Goal: Task Accomplishment & Management: Use online tool/utility

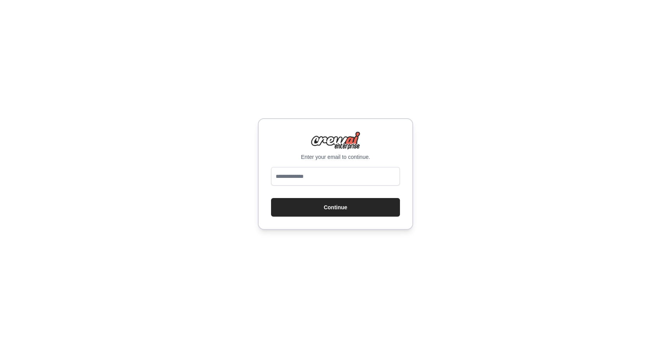
type input "**********"
click at [353, 213] on button "Continue" at bounding box center [335, 207] width 129 height 19
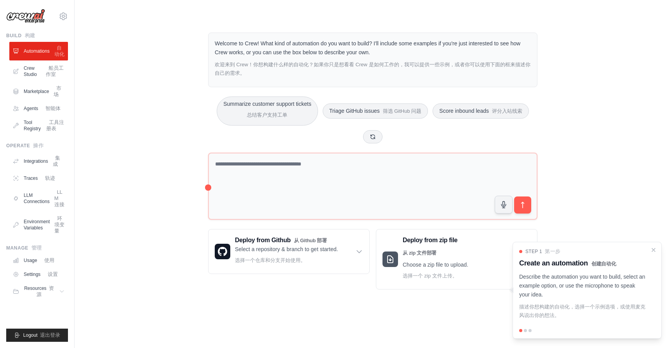
click at [525, 331] on div at bounding box center [524, 330] width 3 height 3
click at [651, 250] on icon "Close walkthrough" at bounding box center [653, 249] width 7 height 7
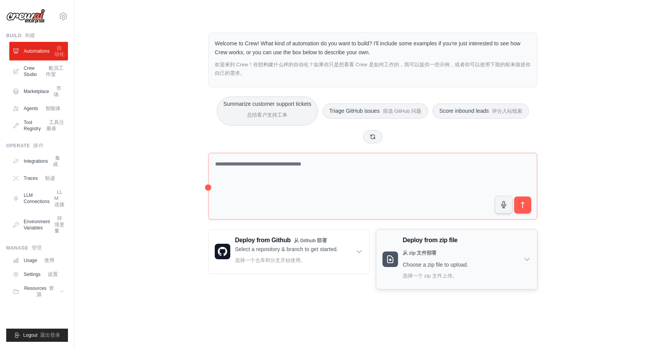
click at [510, 258] on div "Deploy from zip file 从 zip 文件部署 Choose a zip file to upload. 选择一个 zip 文件上传。" at bounding box center [456, 260] width 161 height 60
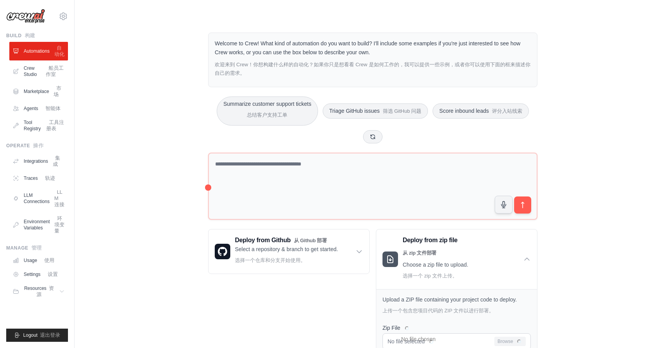
scroll to position [135, 0]
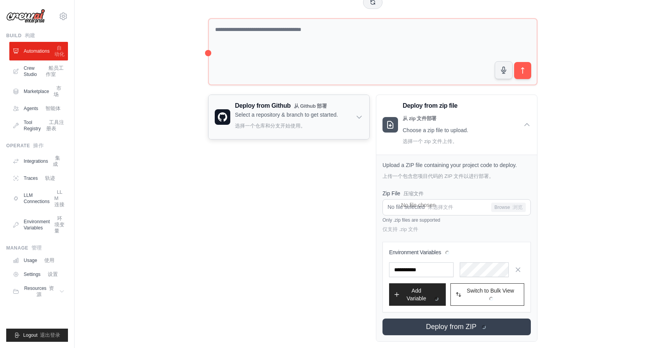
click at [354, 114] on div "Deploy from Github 从 Github 部署 Select a repository & branch to get started. 选择一…" at bounding box center [288, 117] width 161 height 44
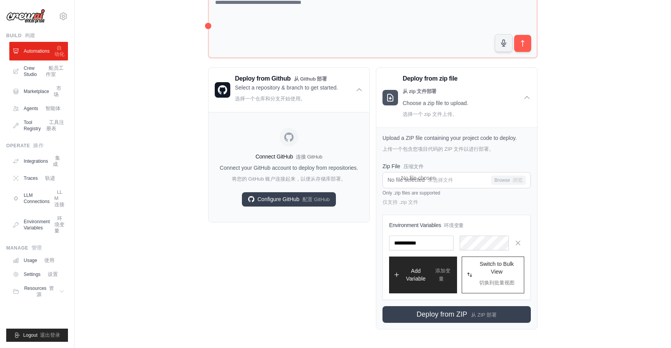
scroll to position [0, 0]
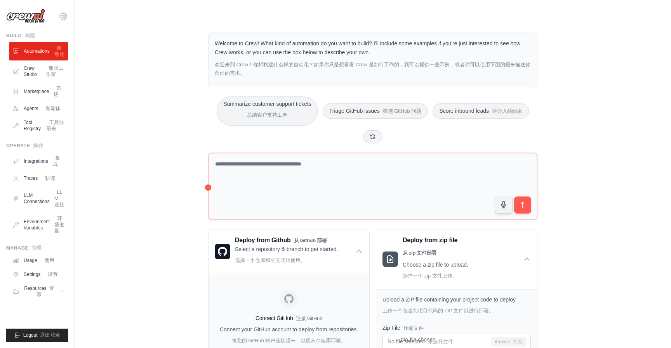
click at [64, 14] on icon at bounding box center [63, 16] width 9 height 9
click at [143, 51] on div "Welcome to Crew! What kind of automation do you want to build? I'll include som…" at bounding box center [372, 262] width 571 height 484
click at [62, 14] on icon at bounding box center [63, 16] width 9 height 9
click at [57, 54] on font at bounding box center [56, 52] width 3 height 6
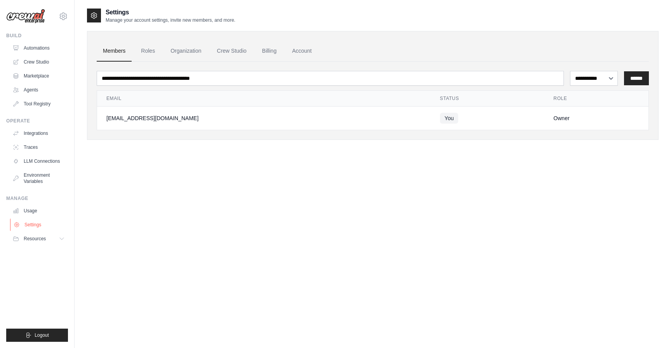
click at [35, 227] on link "Settings" at bounding box center [39, 225] width 59 height 12
click at [603, 80] on select "**********" at bounding box center [594, 78] width 48 height 15
click at [41, 45] on link "Automations" at bounding box center [39, 48] width 59 height 12
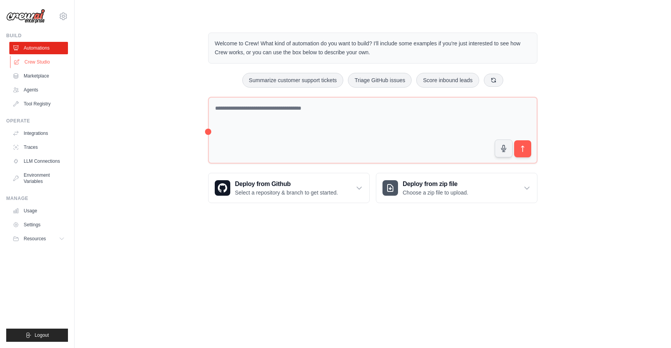
click at [43, 63] on link "Crew Studio" at bounding box center [39, 62] width 59 height 12
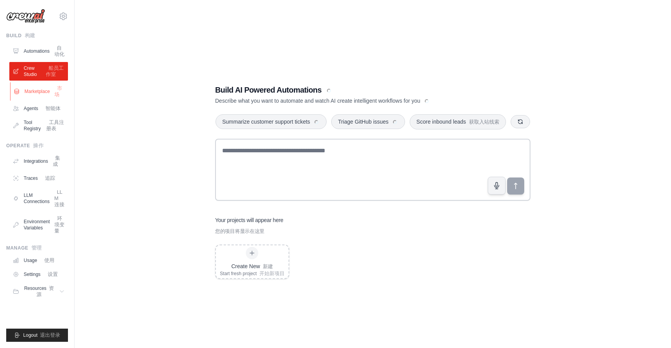
click at [41, 101] on link "Marketplace 市场" at bounding box center [39, 91] width 59 height 19
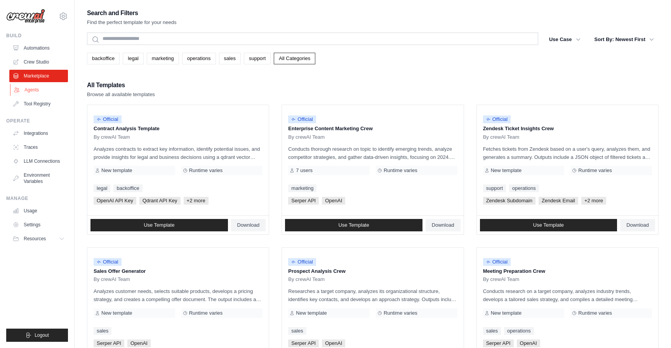
click at [33, 92] on link "Agents" at bounding box center [39, 90] width 59 height 12
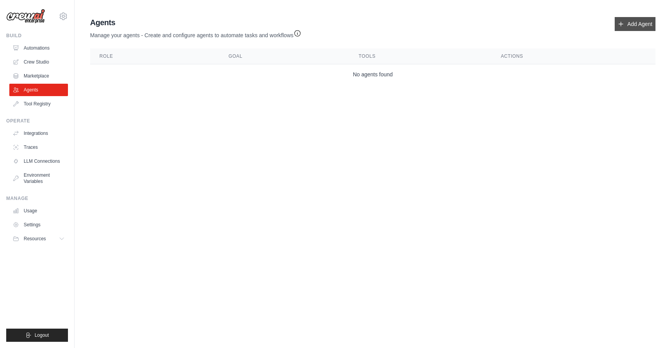
click at [637, 21] on link "Add Agent" at bounding box center [634, 24] width 41 height 14
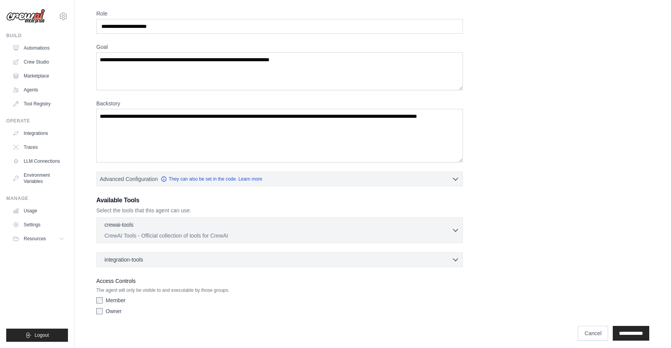
scroll to position [33, 0]
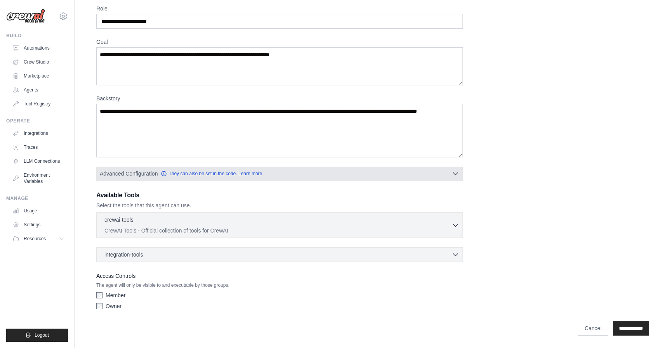
click at [324, 174] on button "Advanced Configuration They can also be set in the code. Learn more" at bounding box center [280, 174] width 366 height 14
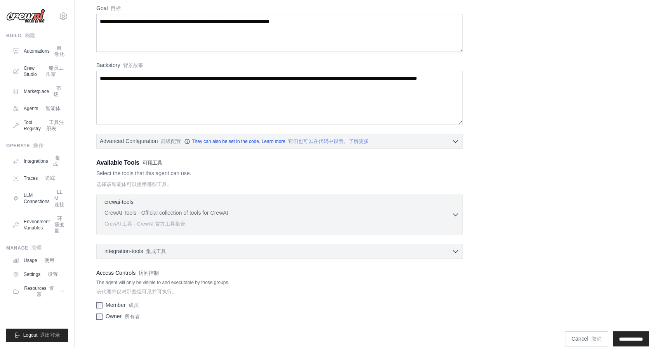
scroll to position [77, 0]
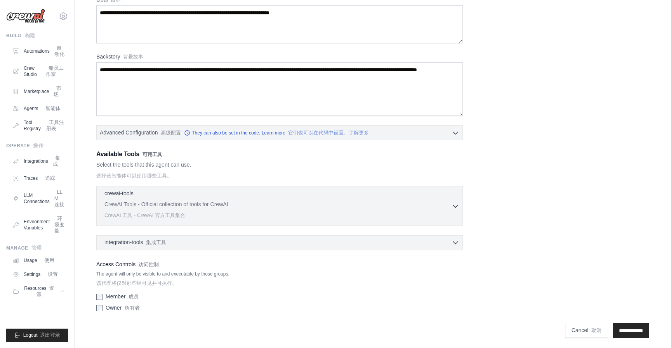
click at [246, 240] on div "integration-tools 集成工具 0 selected" at bounding box center [281, 243] width 355 height 8
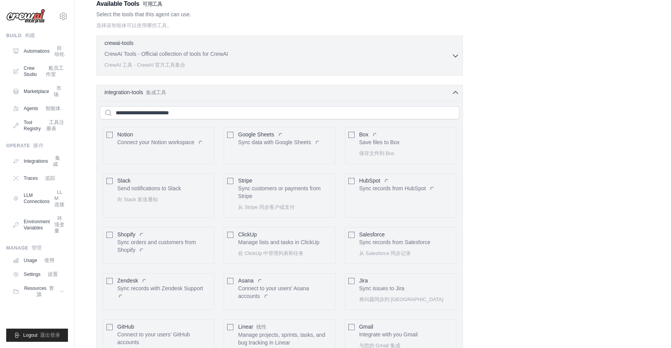
scroll to position [227, 0]
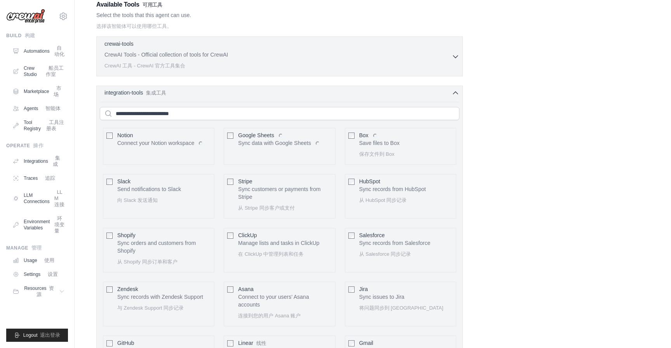
click at [324, 93] on div "integration-tools 集成工具 0 selected" at bounding box center [281, 93] width 355 height 8
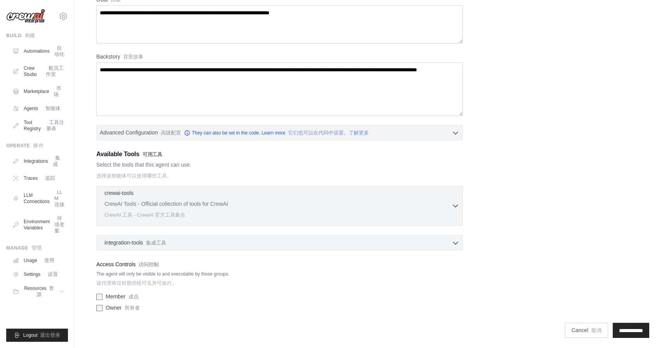
click at [440, 204] on p "CrewAI Tools - Official collection of tools for CrewAI CrewAI 工具 - CrewAI 官方工具集合" at bounding box center [277, 211] width 347 height 22
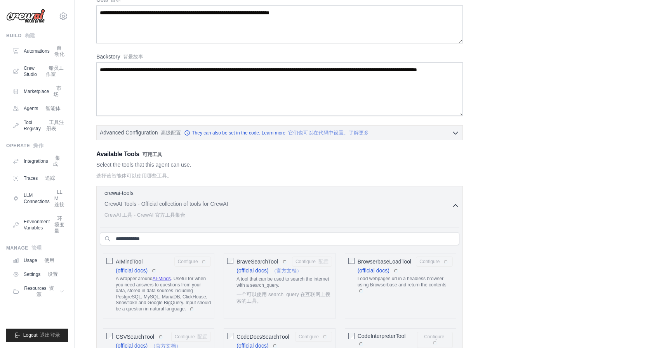
click at [354, 204] on p "CrewAI Tools - Official collection of tools for CrewAI CrewAI 工具 - CrewAI 官方工具集合" at bounding box center [277, 211] width 347 height 22
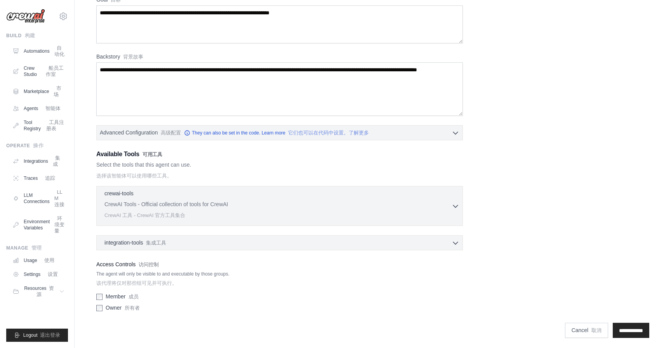
click at [252, 157] on h3 "Available Tools 可用工具" at bounding box center [279, 155] width 366 height 10
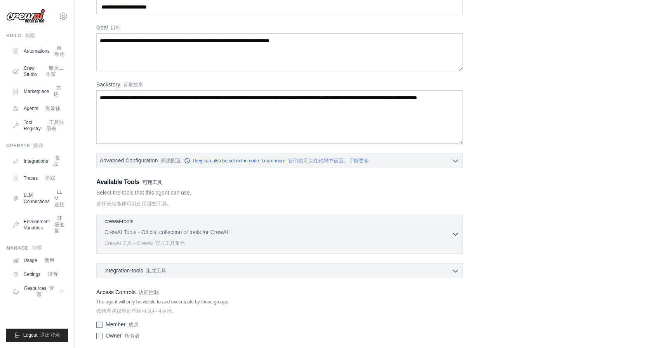
scroll to position [0, 0]
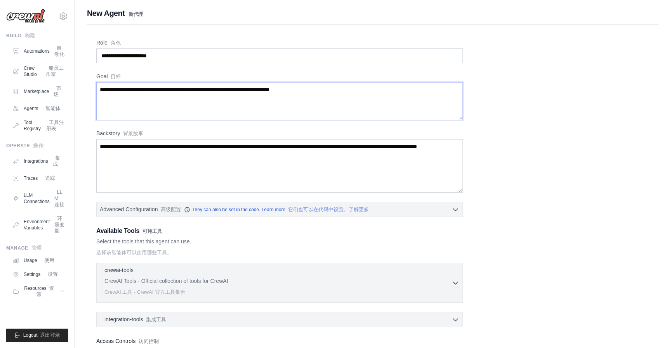
drag, startPoint x: 339, startPoint y: 93, endPoint x: 90, endPoint y: 90, distance: 249.1
click at [90, 90] on div "Role 角色 Goal 目标 Backstory 背景故事 Advanced Configuration 高级配置 They can also be set…" at bounding box center [372, 222] width 571 height 395
drag, startPoint x: 100, startPoint y: 89, endPoint x: 364, endPoint y: 90, distance: 264.6
click at [364, 90] on textarea "Goal 目标" at bounding box center [279, 101] width 366 height 38
click at [530, 191] on div "Role 角色 Goal 目标 Backstory 背景故事 Advanced Configuration 高级配置 They can also be set…" at bounding box center [372, 216] width 553 height 354
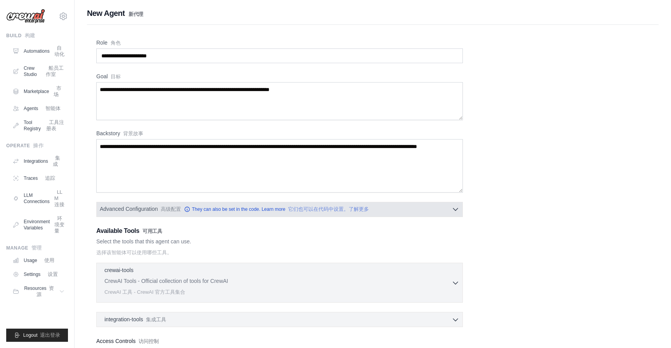
click at [423, 208] on button "Advanced Configuration 高级配置 They can also be set in the code. Learn more 它们也可以在…" at bounding box center [280, 209] width 366 height 14
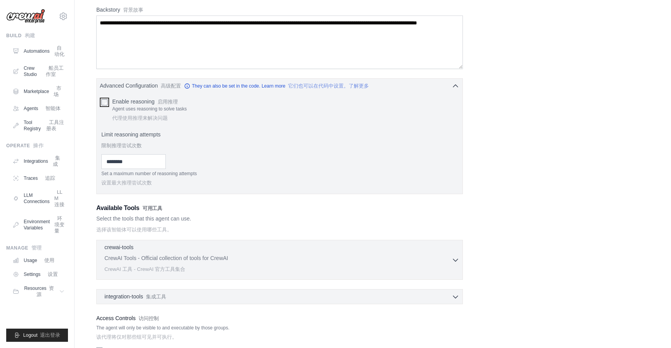
scroll to position [178, 0]
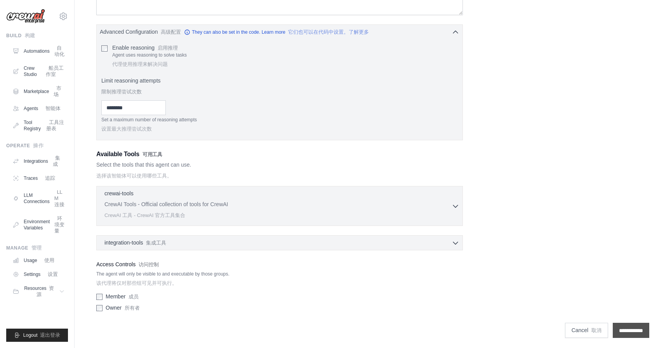
click at [623, 331] on input "**********" at bounding box center [630, 330] width 36 height 15
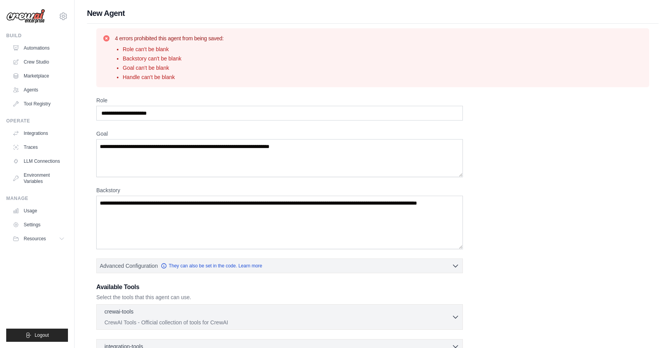
scroll to position [0, 0]
click at [40, 92] on link "Agents" at bounding box center [39, 90] width 59 height 12
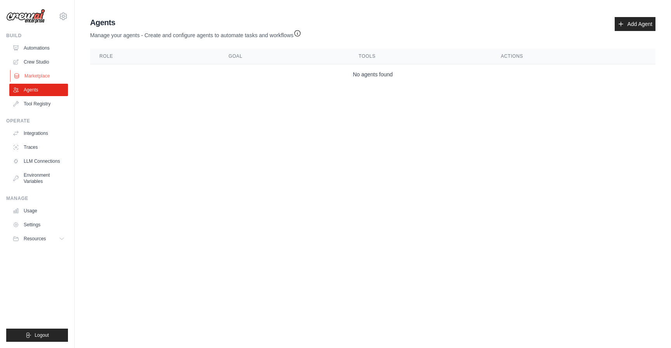
click at [43, 75] on link "Marketplace" at bounding box center [39, 76] width 59 height 12
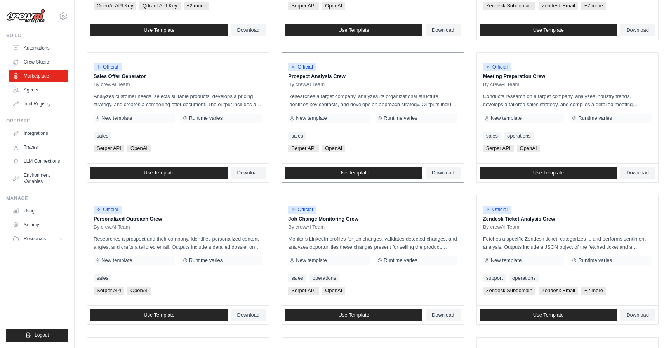
scroll to position [371, 0]
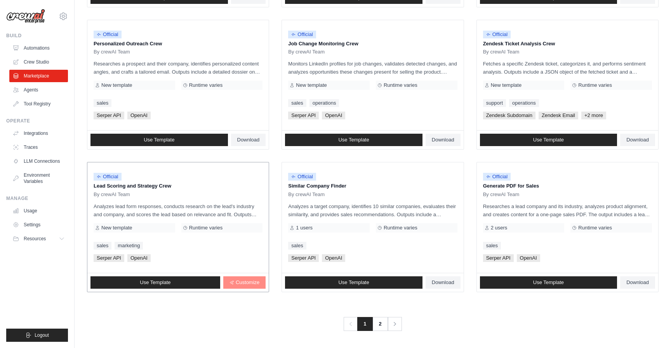
click at [246, 285] on span "Customize" at bounding box center [248, 283] width 24 height 6
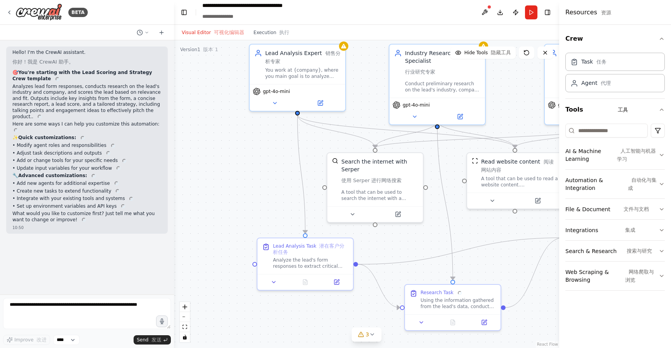
drag, startPoint x: 192, startPoint y: 181, endPoint x: 222, endPoint y: 146, distance: 45.2
click at [220, 145] on div ".deletable-edge-delete-btn { width: 20px; height: 20px; border: 0px solid #ffff…" at bounding box center [366, 194] width 385 height 308
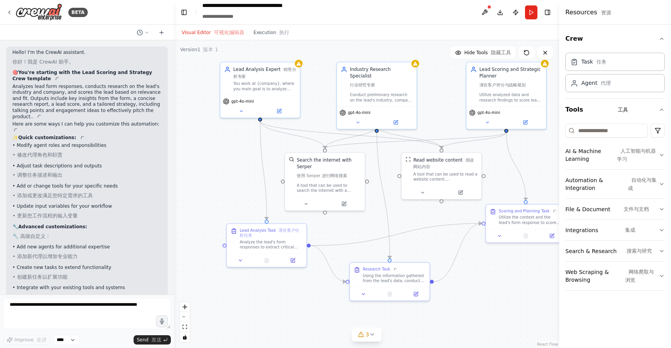
drag, startPoint x: 508, startPoint y: 268, endPoint x: 458, endPoint y: 264, distance: 50.6
click at [458, 264] on div ".deletable-edge-delete-btn { width: 20px; height: 20px; border: 0px solid #ffff…" at bounding box center [366, 194] width 385 height 308
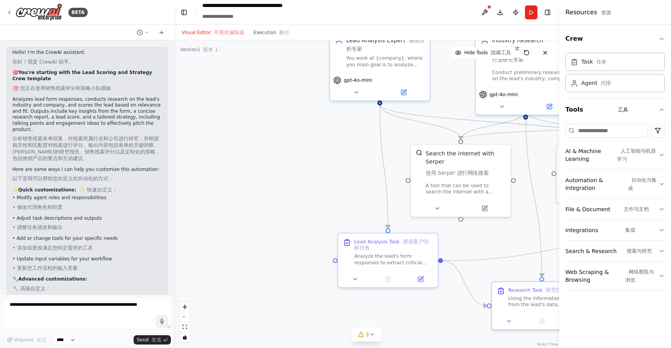
drag, startPoint x: 246, startPoint y: 88, endPoint x: 334, endPoint y: 80, distance: 89.2
click at [334, 80] on div ".deletable-edge-delete-btn { width: 20px; height: 20px; border: 0px solid #ffff…" at bounding box center [366, 194] width 385 height 308
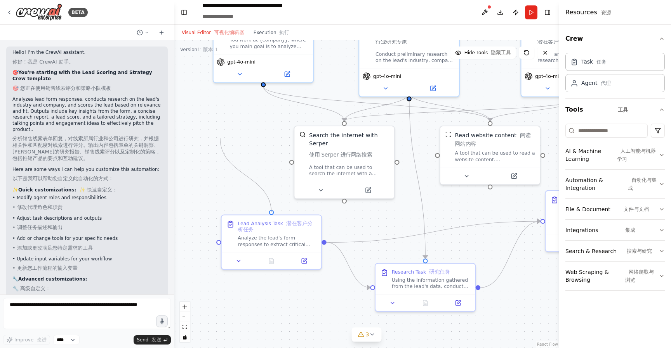
drag, startPoint x: 264, startPoint y: 87, endPoint x: 229, endPoint y: 130, distance: 55.6
click at [229, 130] on div ".deletable-edge-delete-btn { width: 20px; height: 20px; border: 0px solid #ffff…" at bounding box center [366, 194] width 385 height 308
click at [231, 163] on div ".deletable-edge-delete-btn { width: 20px; height: 20px; border: 0px solid #ffff…" at bounding box center [366, 194] width 385 height 308
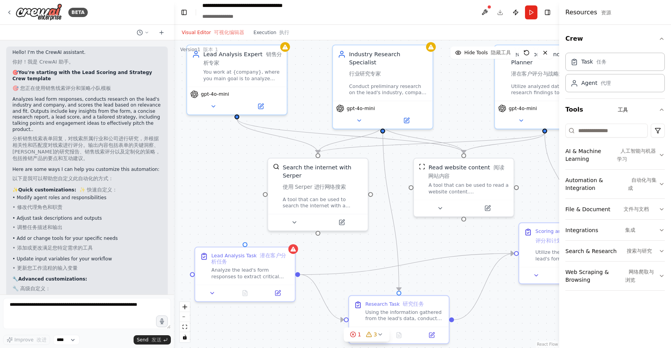
drag, startPoint x: 237, startPoint y: 118, endPoint x: 208, endPoint y: 149, distance: 42.3
click at [208, 149] on div ".deletable-edge-delete-btn { width: 20px; height: 20px; border: 0px solid #ffff…" at bounding box center [366, 194] width 385 height 308
click at [529, 14] on button "Run" at bounding box center [531, 12] width 12 height 14
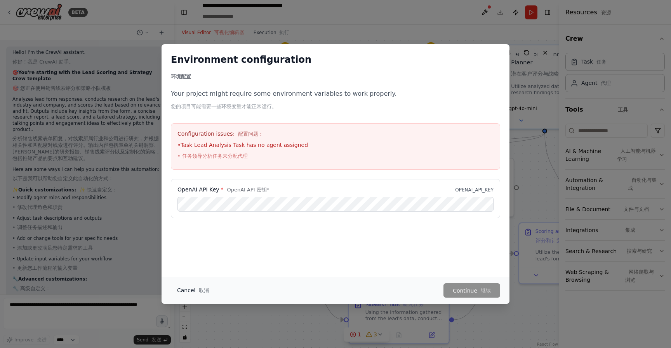
click at [193, 289] on button "Cancel 取消" at bounding box center [193, 291] width 44 height 14
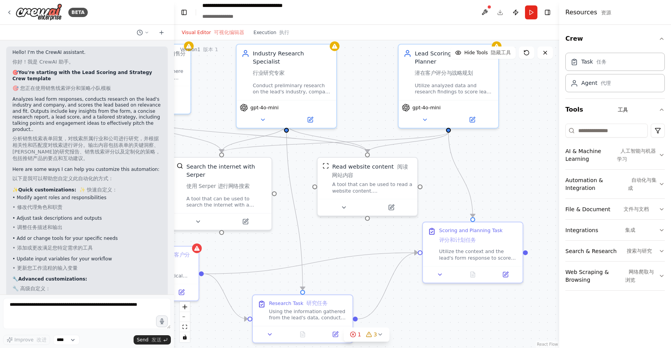
drag, startPoint x: 462, startPoint y: 98, endPoint x: 366, endPoint y: 95, distance: 96.7
click at [366, 95] on div ".deletable-edge-delete-btn { width: 20px; height: 20px; border: 0px solid #ffff…" at bounding box center [366, 194] width 385 height 308
click at [635, 179] on font "自动化与集成" at bounding box center [641, 184] width 29 height 14
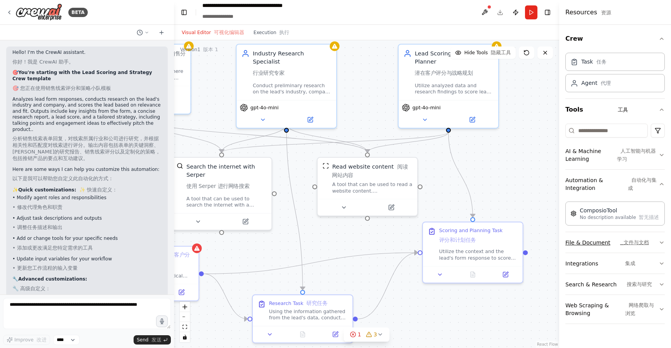
click at [641, 241] on font "文件与文档" at bounding box center [635, 243] width 25 height 6
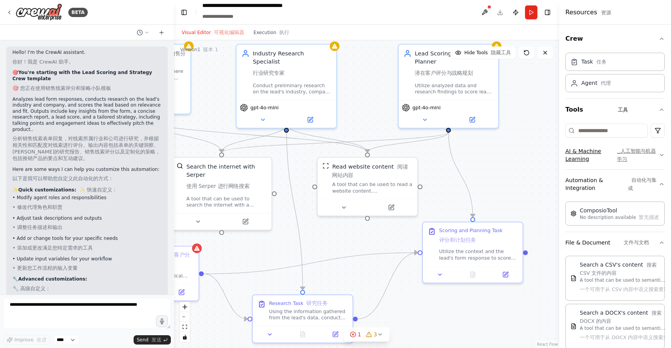
click at [639, 149] on font "人工智能与机器学习" at bounding box center [636, 155] width 39 height 14
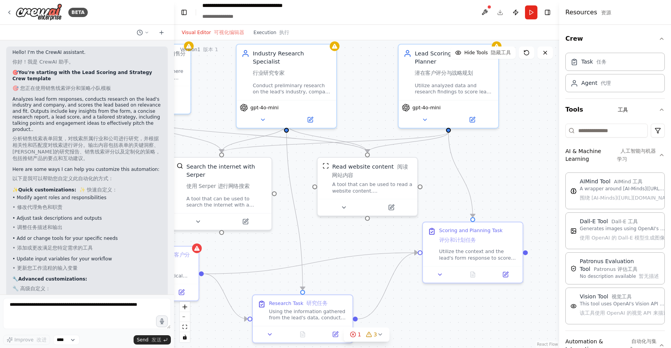
click at [511, 163] on div ".deletable-edge-delete-btn { width: 20px; height: 20px; border: 0px solid #ffff…" at bounding box center [366, 194] width 385 height 308
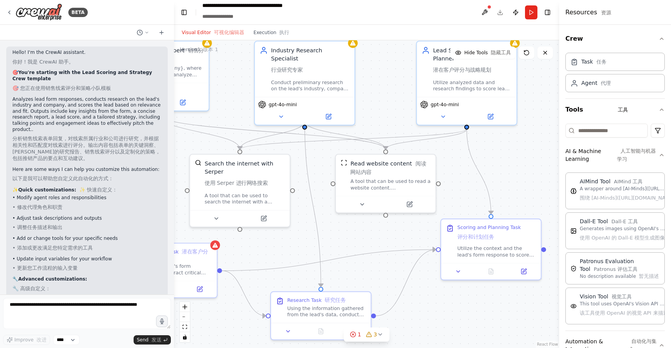
drag, startPoint x: 491, startPoint y: 159, endPoint x: 509, endPoint y: 156, distance: 18.1
click at [509, 156] on div ".deletable-edge-delete-btn { width: 20px; height: 20px; border: 0px solid #ffff…" at bounding box center [366, 194] width 385 height 308
click at [662, 40] on icon "button" at bounding box center [661, 39] width 6 height 6
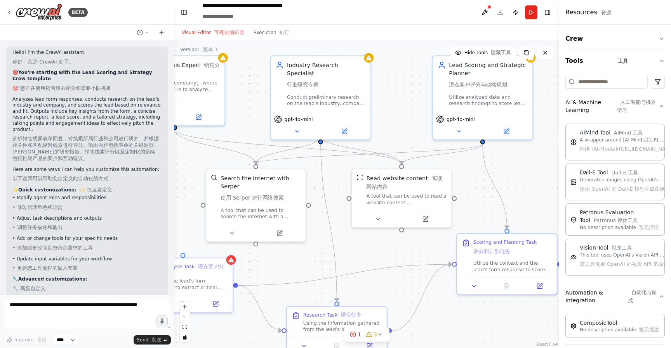
drag, startPoint x: 522, startPoint y: 172, endPoint x: 526, endPoint y: 184, distance: 12.3
click at [526, 184] on div ".deletable-edge-delete-btn { width: 20px; height: 20px; border: 0px solid #ffff…" at bounding box center [366, 194] width 385 height 308
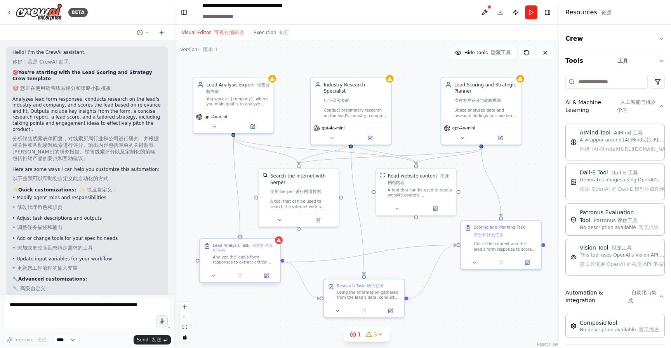
drag, startPoint x: 234, startPoint y: 134, endPoint x: 241, endPoint y: 242, distance: 108.5
click at [241, 242] on div "Lead Analysis Expert 销售分析专家 You work at {company}, where you main goal is to an…" at bounding box center [360, 186] width 323 height 259
click at [308, 253] on div ".deletable-edge-delete-btn { width: 20px; height: 20px; border: 0px solid #ffff…" at bounding box center [366, 194] width 385 height 308
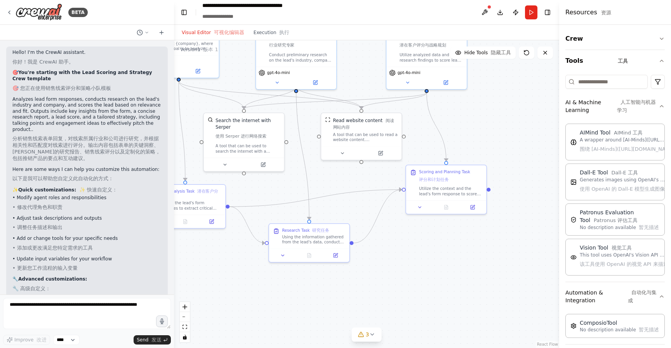
drag, startPoint x: 469, startPoint y: 293, endPoint x: 460, endPoint y: 286, distance: 11.3
click at [460, 286] on div ".deletable-edge-delete-btn { width: 20px; height: 20px; border: 0px solid #ffff…" at bounding box center [366, 194] width 385 height 308
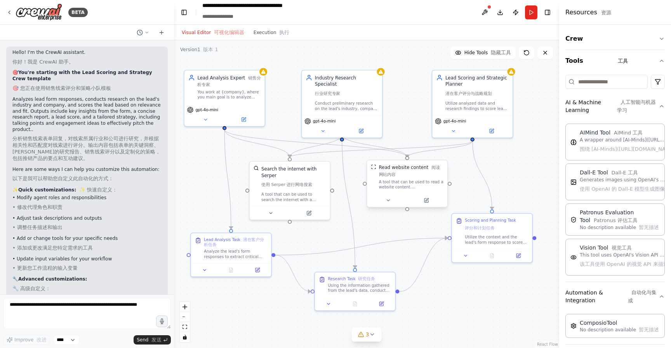
click at [404, 179] on div "A tool that can be used to read a website content. 一个可以用来阅读网站内容的工具。" at bounding box center [411, 184] width 64 height 10
click at [285, 180] on div "Search the internet with Serper 使用 Serper 进行网络搜索" at bounding box center [293, 177] width 64 height 25
drag, startPoint x: 400, startPoint y: 177, endPoint x: 398, endPoint y: 181, distance: 4.9
click at [398, 181] on div "Read website content 阅读网站内容" at bounding box center [411, 178] width 64 height 14
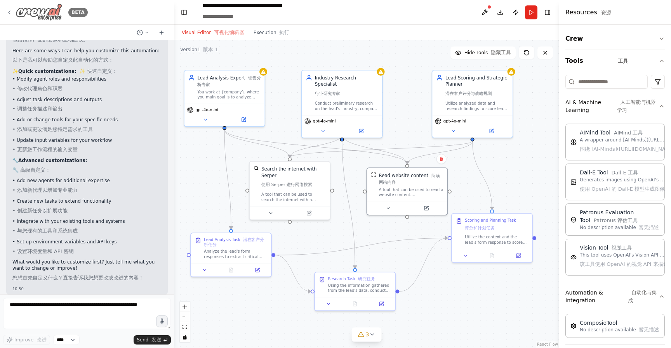
click at [9, 12] on icon at bounding box center [10, 12] width 2 height 3
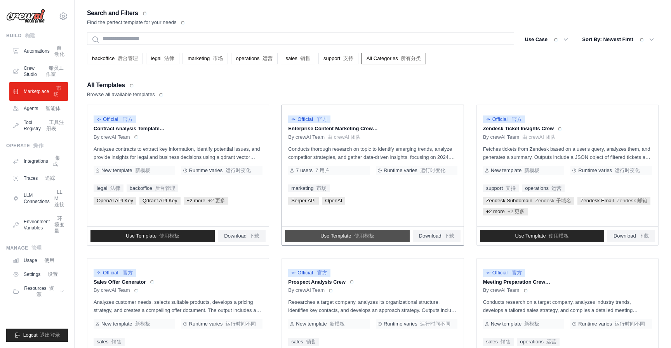
click at [372, 235] on font "使用模板" at bounding box center [364, 236] width 20 height 6
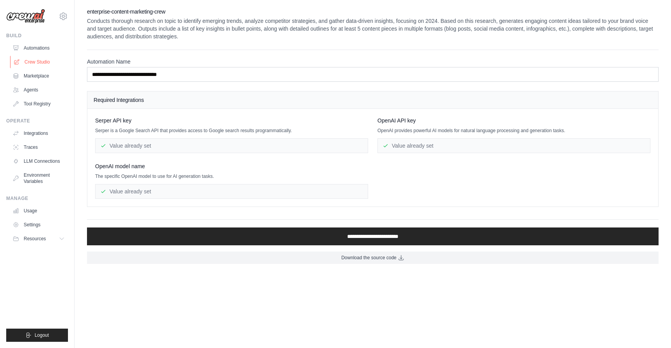
click at [41, 64] on link "Crew Studio" at bounding box center [39, 62] width 59 height 12
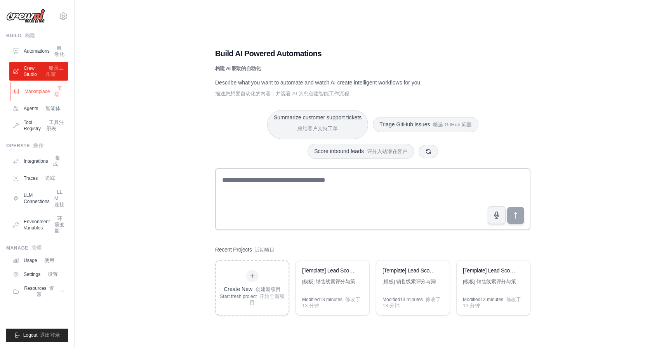
click at [45, 101] on link "Marketplace 市场" at bounding box center [39, 91] width 59 height 19
